Goal: Information Seeking & Learning: Learn about a topic

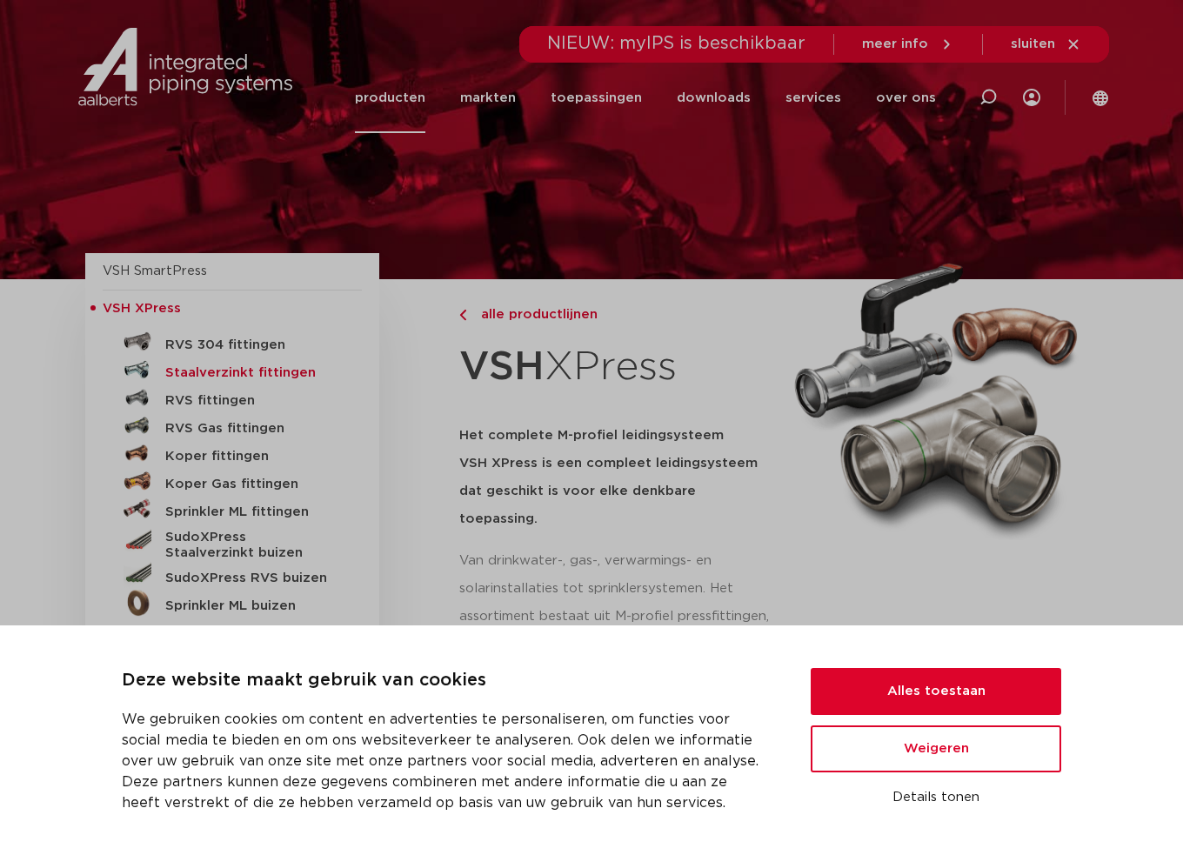
click at [268, 372] on h5 "Staalverzinkt fittingen" at bounding box center [251, 373] width 172 height 16
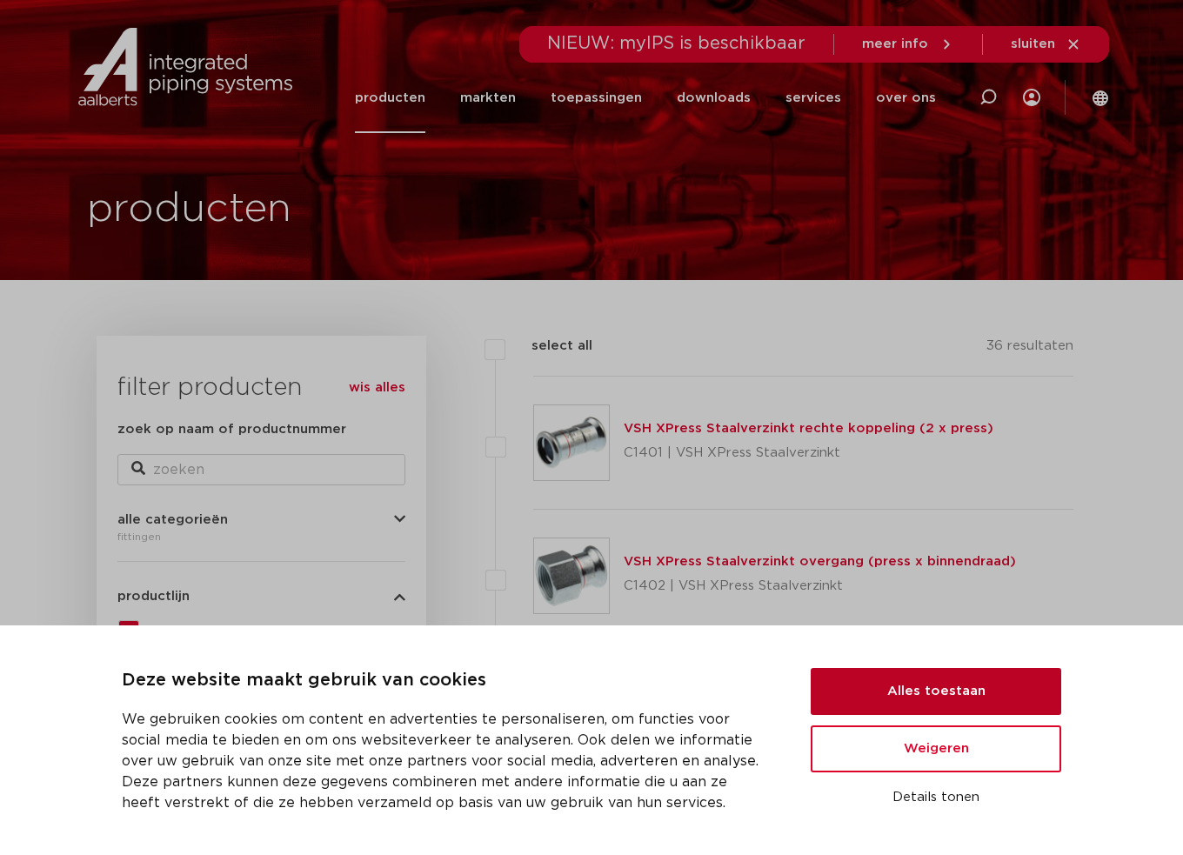
click at [891, 690] on button "Alles toestaan" at bounding box center [935, 691] width 250 height 47
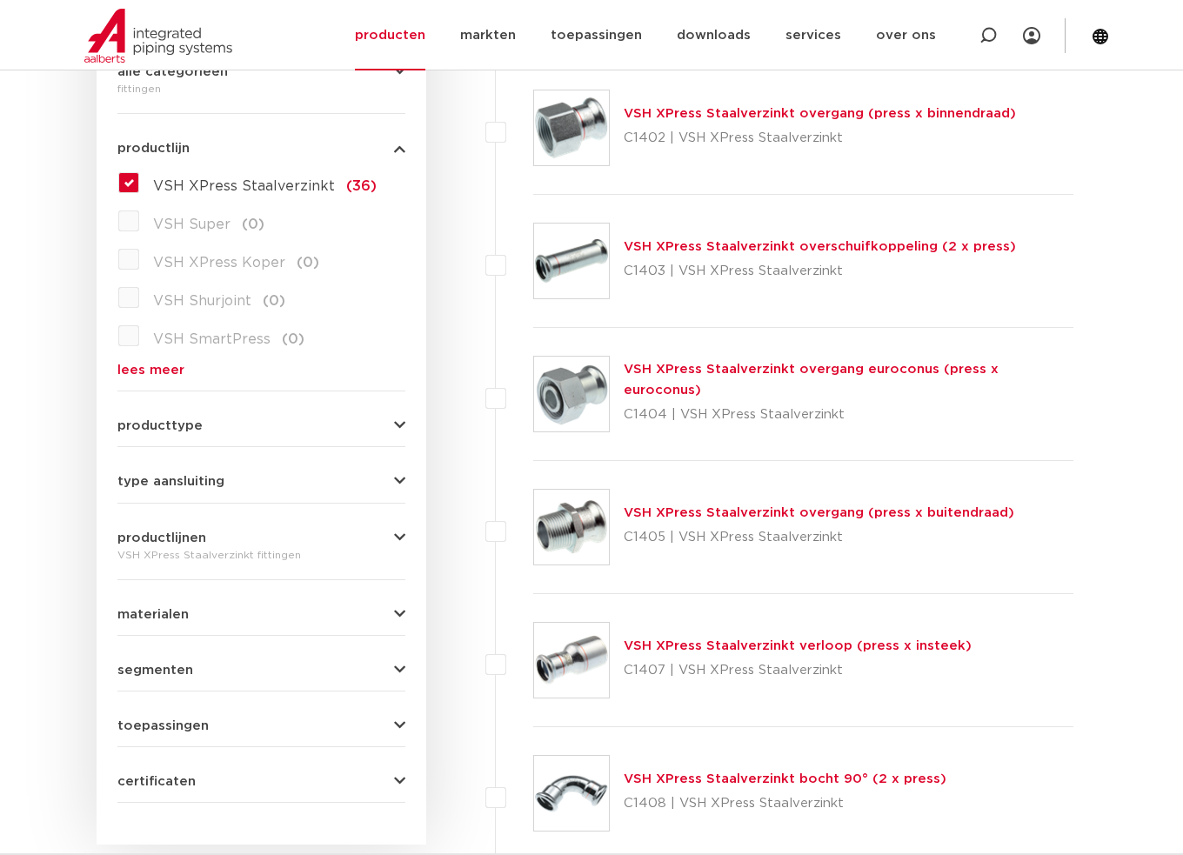
scroll to position [435, 0]
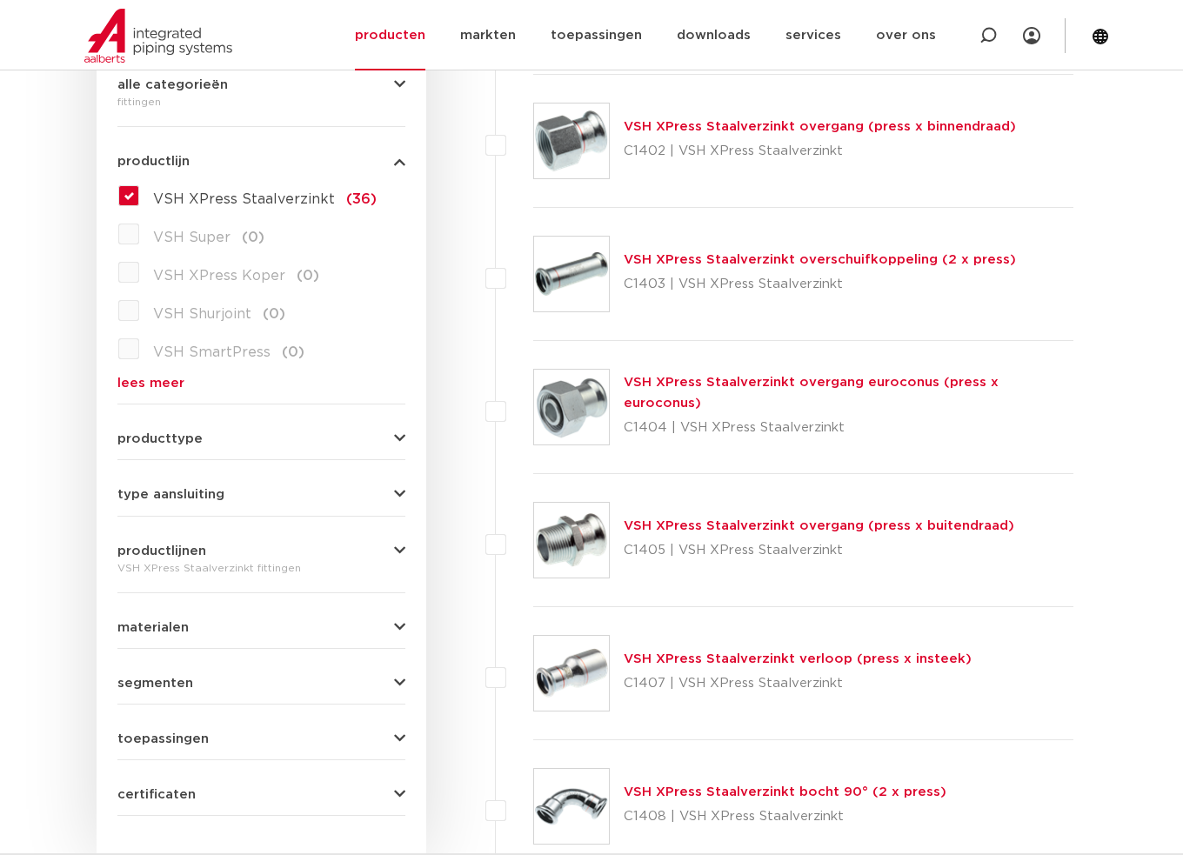
click at [710, 664] on link "VSH XPress Staalverzinkt verloop (press x insteek)" at bounding box center [798, 658] width 348 height 13
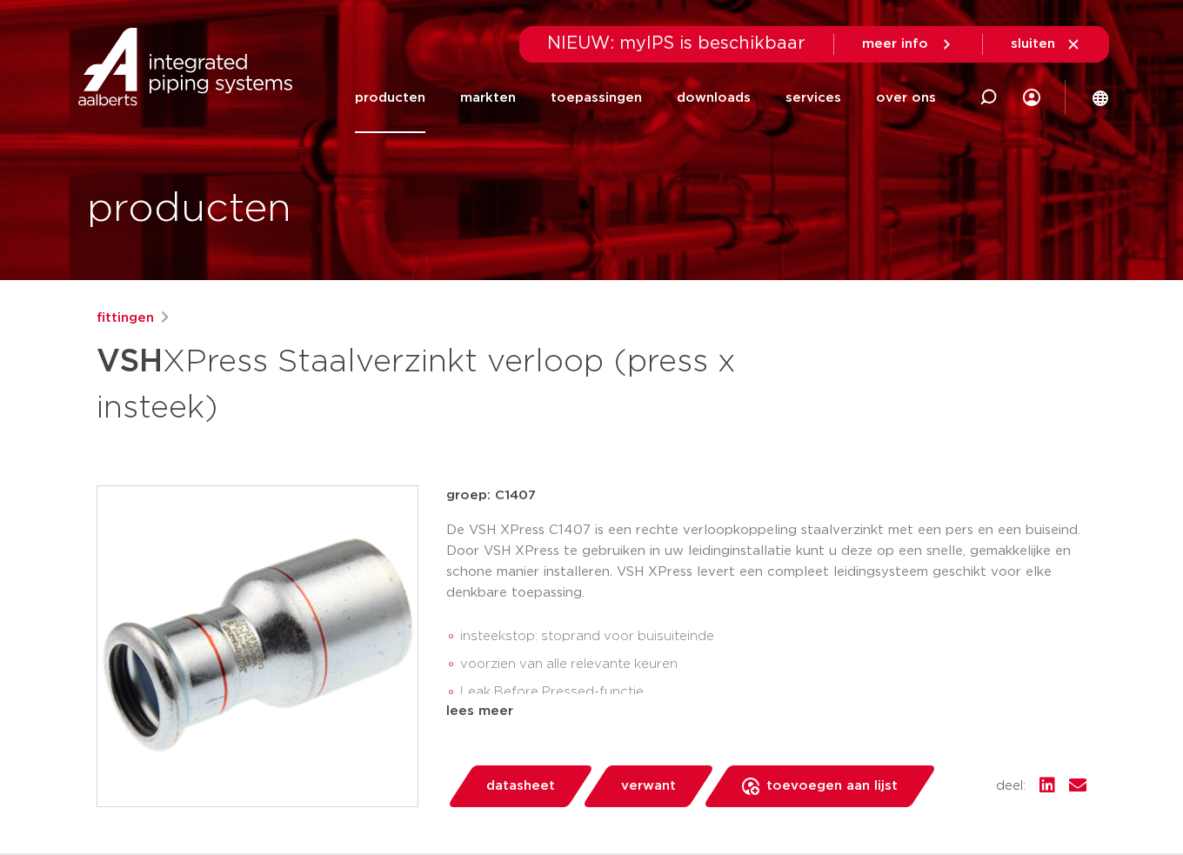
click at [650, 457] on div "fittingen VSH XPress Staalverzinkt verloop (press x insteek) groep: C1407 inste…" at bounding box center [591, 724] width 1017 height 833
